Goal: Task Accomplishment & Management: Manage account settings

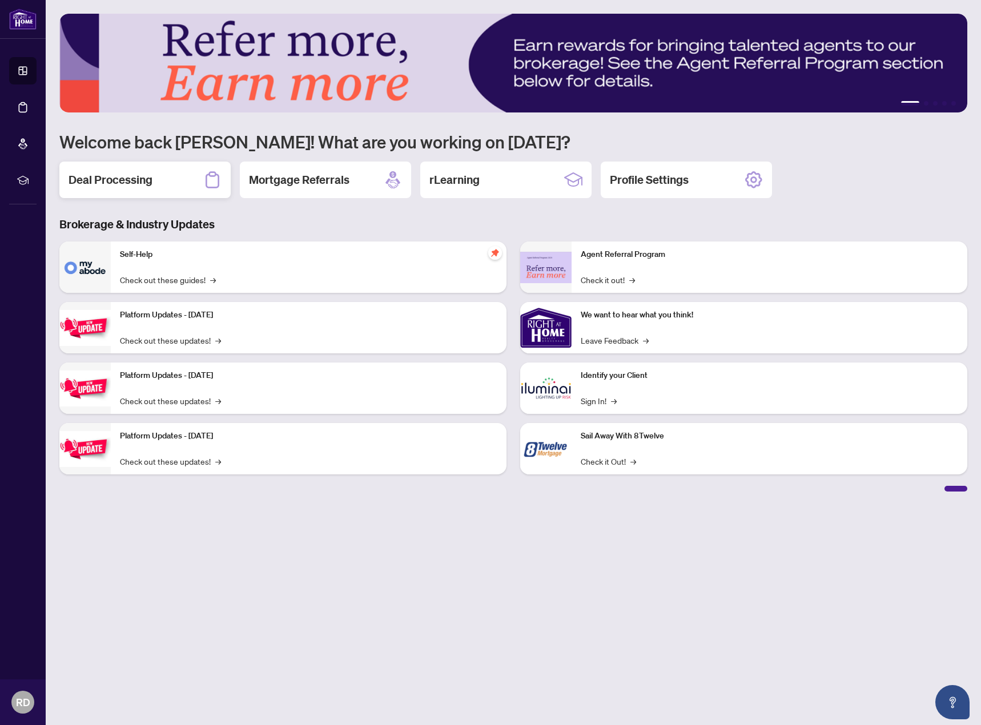
click at [131, 174] on h2 "Deal Processing" at bounding box center [111, 180] width 84 height 16
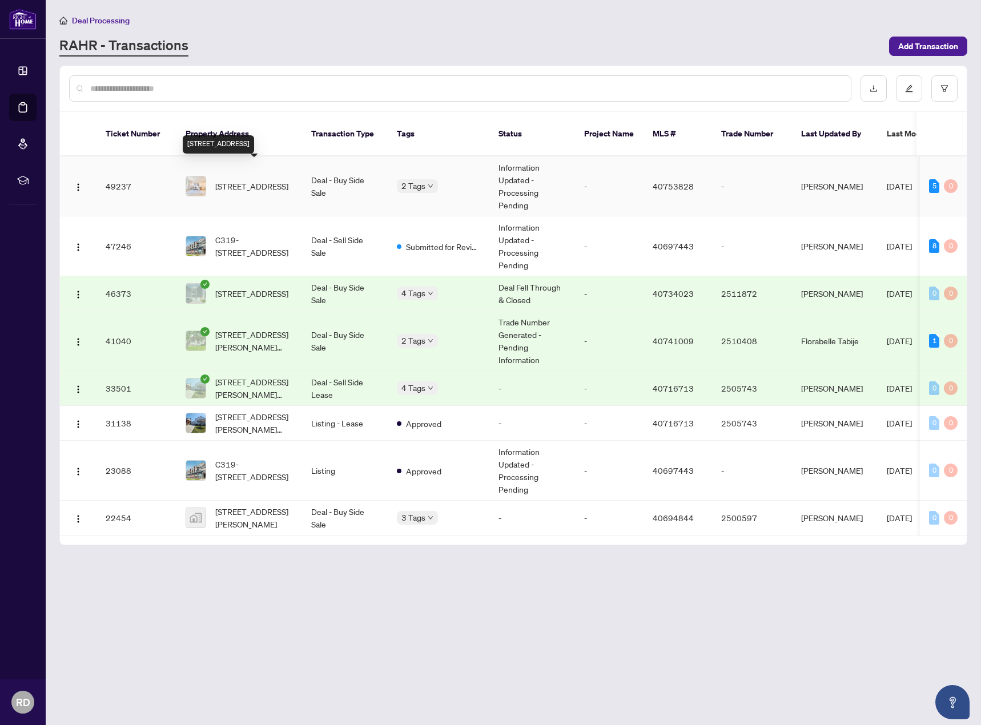
click at [284, 180] on span "[STREET_ADDRESS]" at bounding box center [251, 186] width 73 height 13
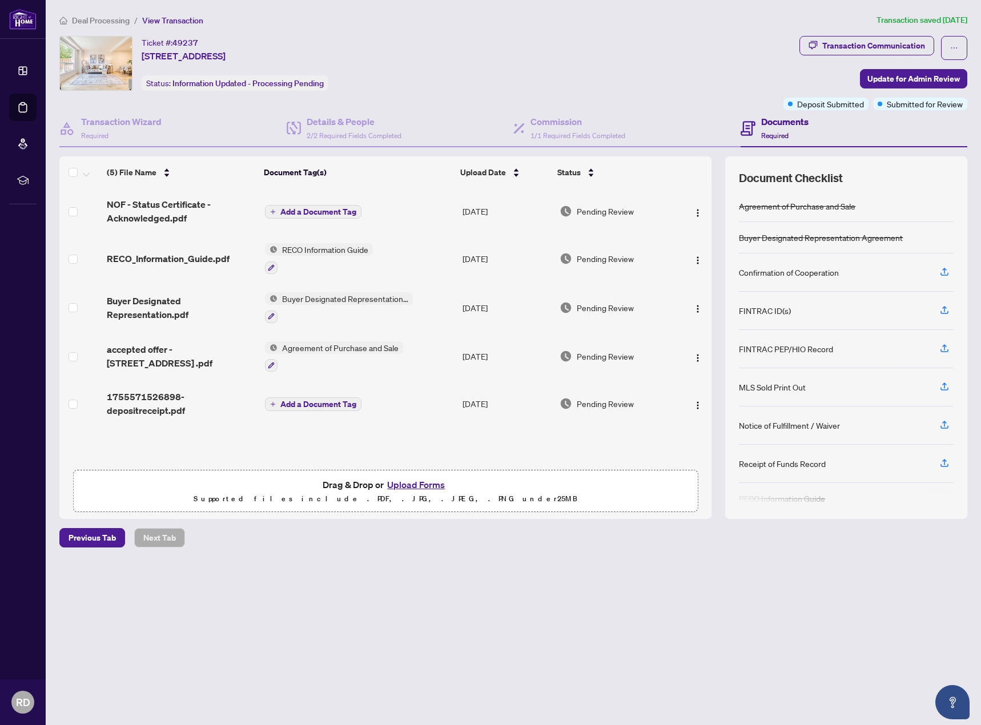
click at [115, 22] on span "Deal Processing" at bounding box center [101, 20] width 58 height 10
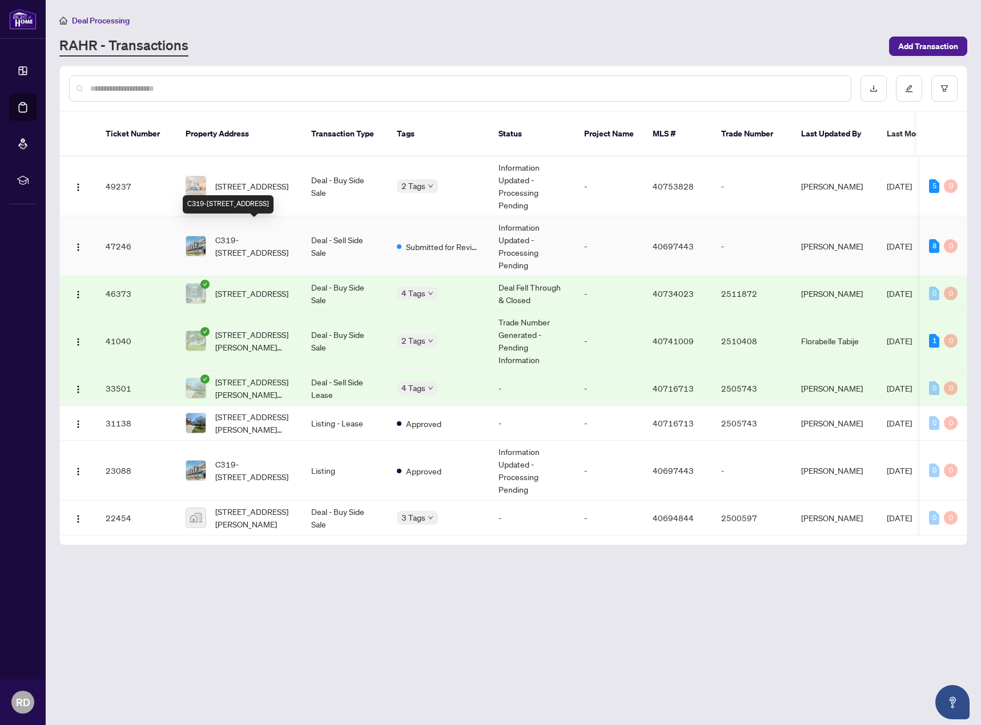
click at [246, 234] on span "C319-[STREET_ADDRESS]" at bounding box center [254, 246] width 78 height 25
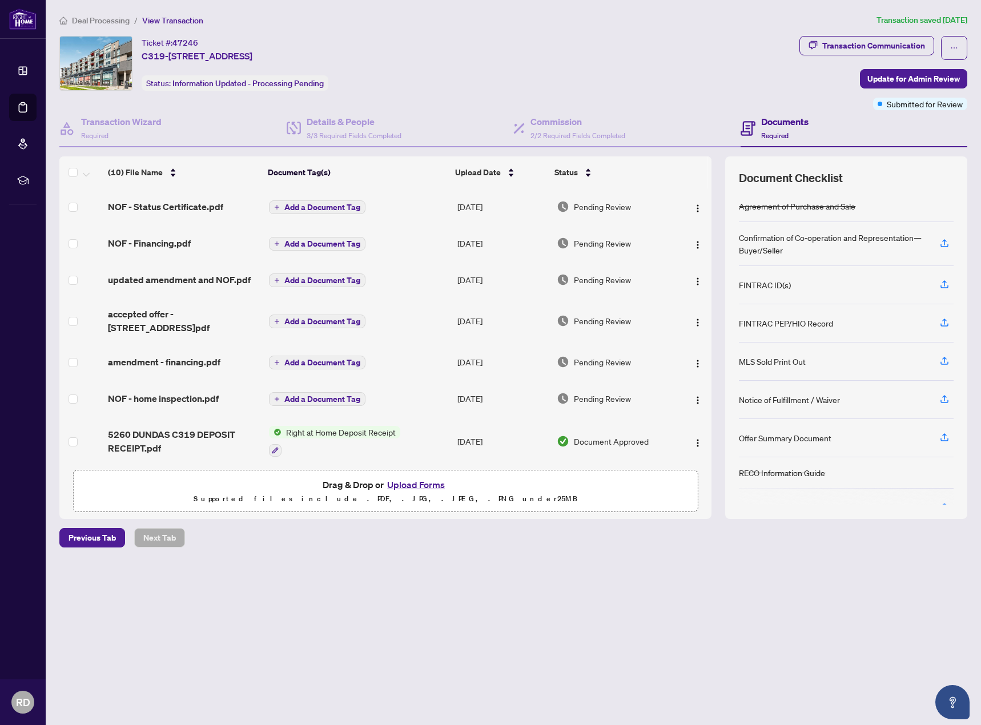
click at [179, 23] on span "View Transaction" at bounding box center [172, 20] width 61 height 10
click at [115, 23] on span "Deal Processing" at bounding box center [101, 20] width 58 height 10
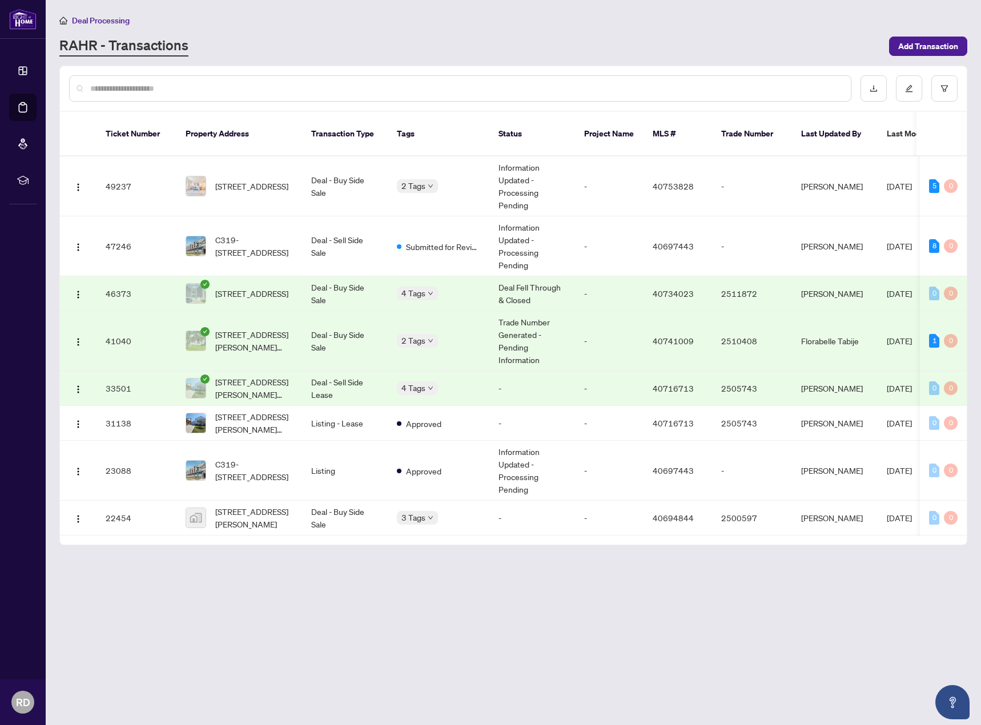
click at [537, 311] on td "Trade Number Generated - Pending Information" at bounding box center [532, 341] width 86 height 60
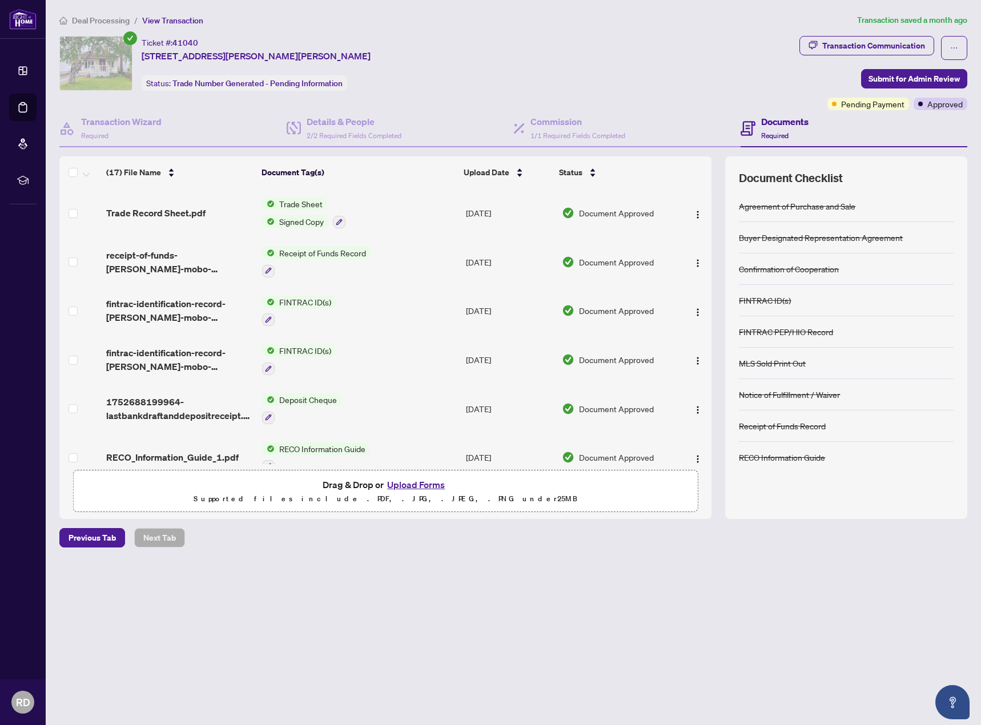
click at [110, 21] on span "Deal Processing" at bounding box center [101, 20] width 58 height 10
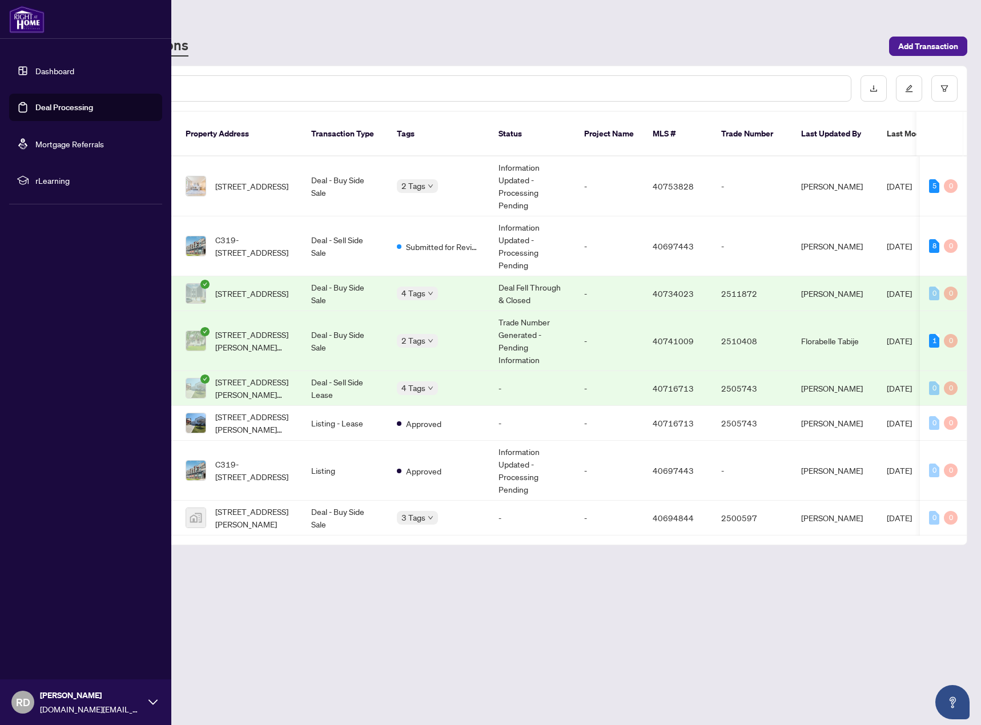
click at [67, 697] on span "[PERSON_NAME]" at bounding box center [91, 695] width 103 height 13
click at [45, 634] on span "Logout" at bounding box center [46, 634] width 26 height 18
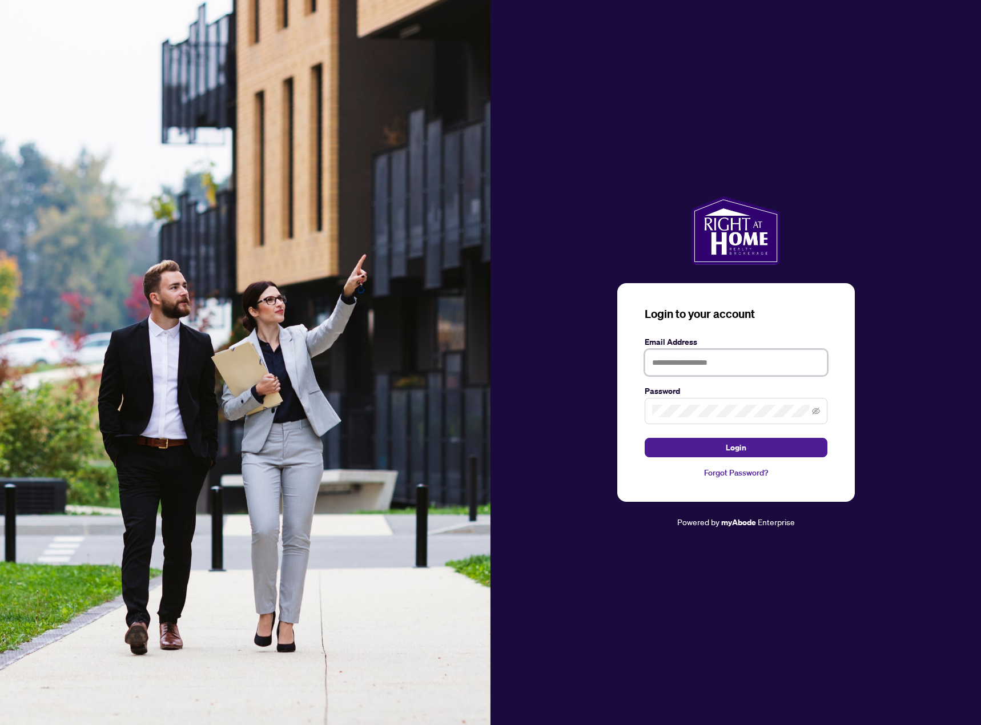
type input "**********"
